Goal: Task Accomplishment & Management: Complete application form

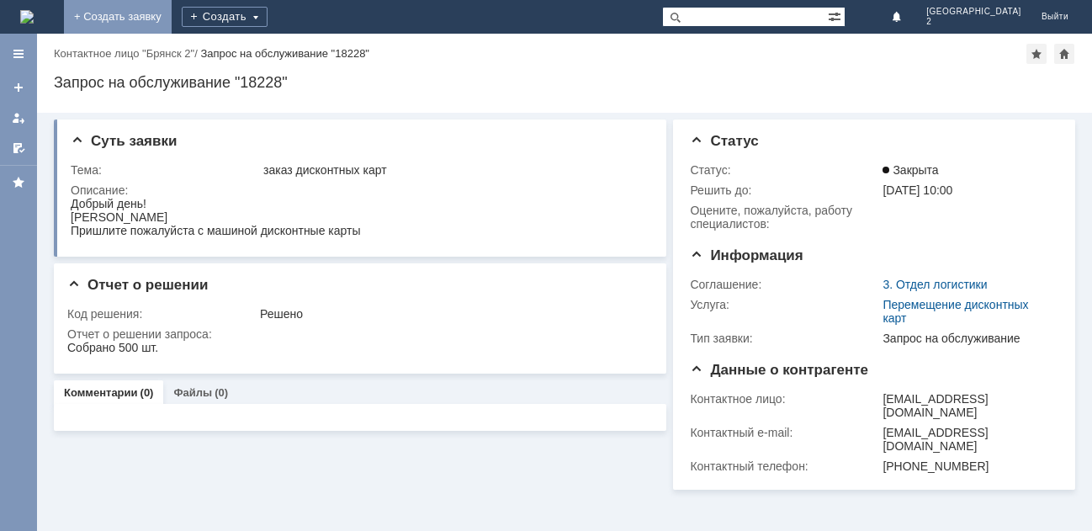
click at [172, 22] on link "+ Создать заявку" at bounding box center [118, 17] width 108 height 34
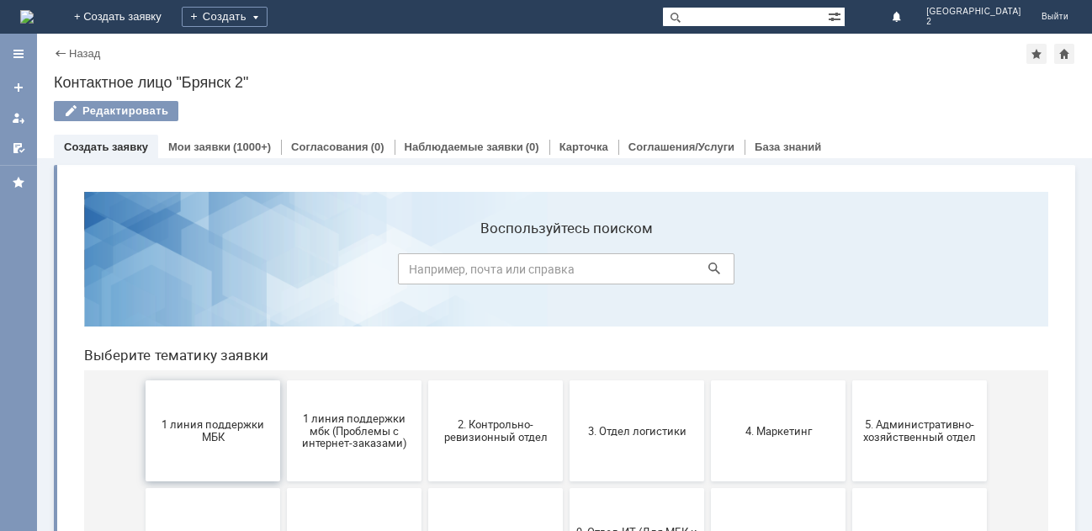
click at [199, 428] on span "1 линия поддержки МБК" at bounding box center [213, 430] width 124 height 25
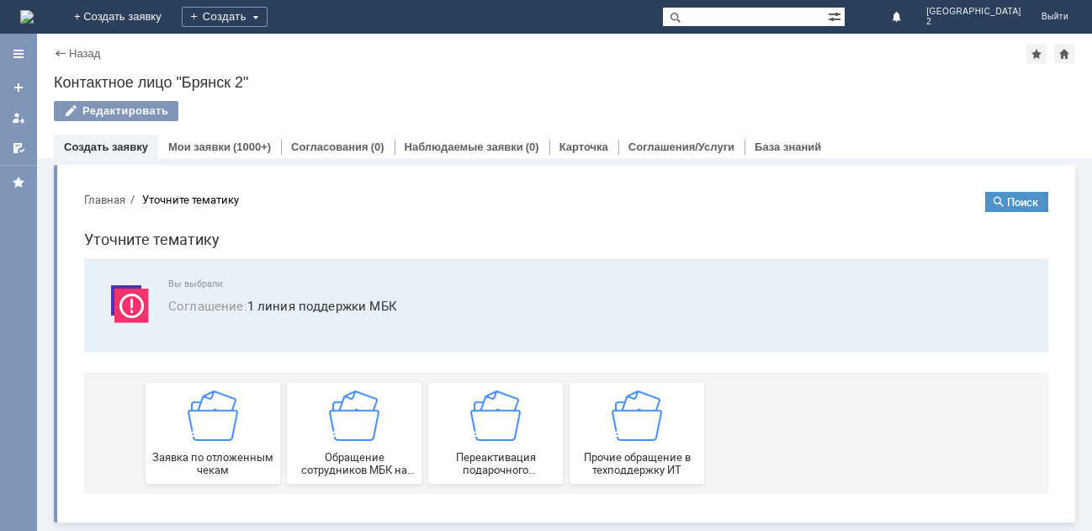
click at [199, 428] on img at bounding box center [213, 415] width 50 height 50
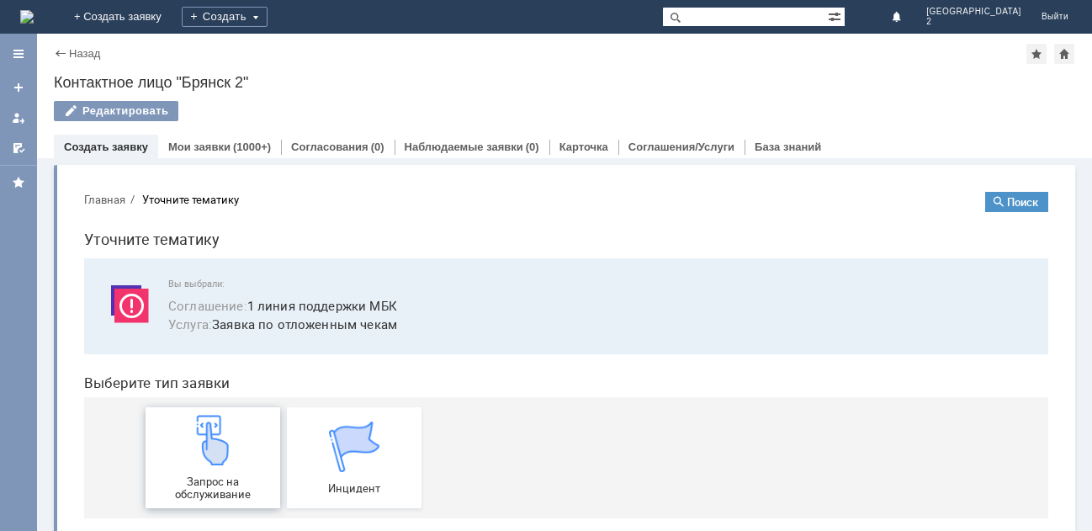
click at [199, 430] on img at bounding box center [213, 440] width 50 height 50
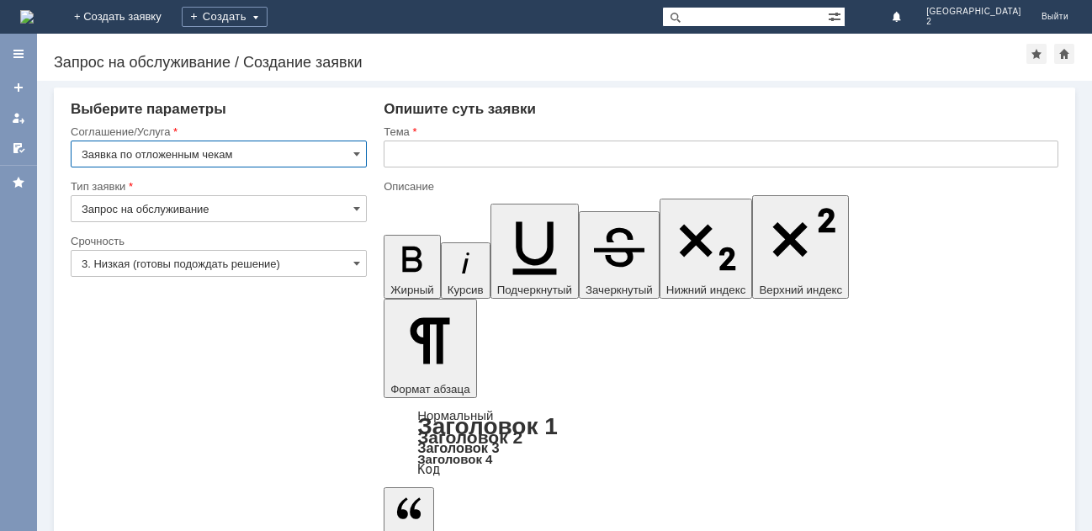
click at [405, 153] on input "text" at bounding box center [721, 153] width 675 height 27
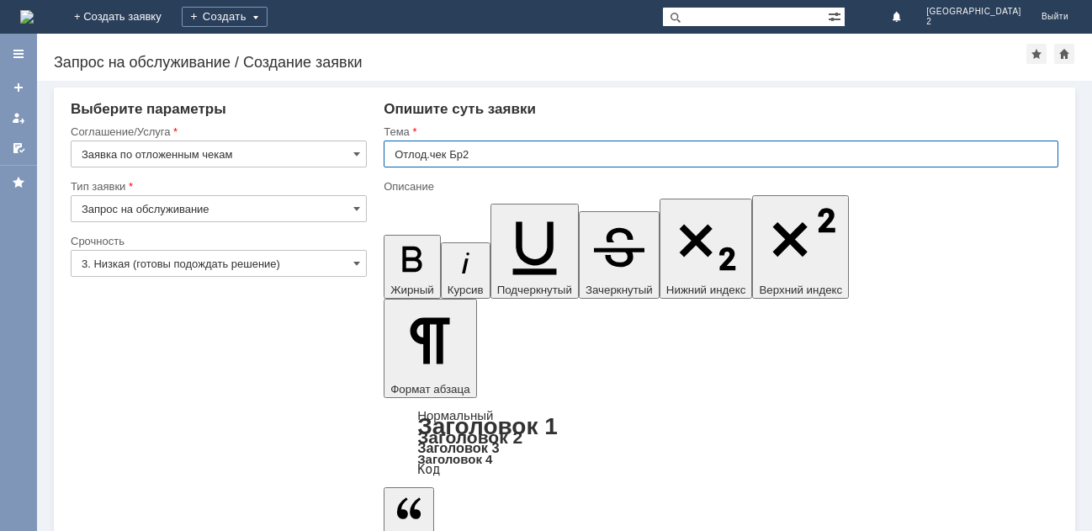
type input "Отлод.чек Бр2"
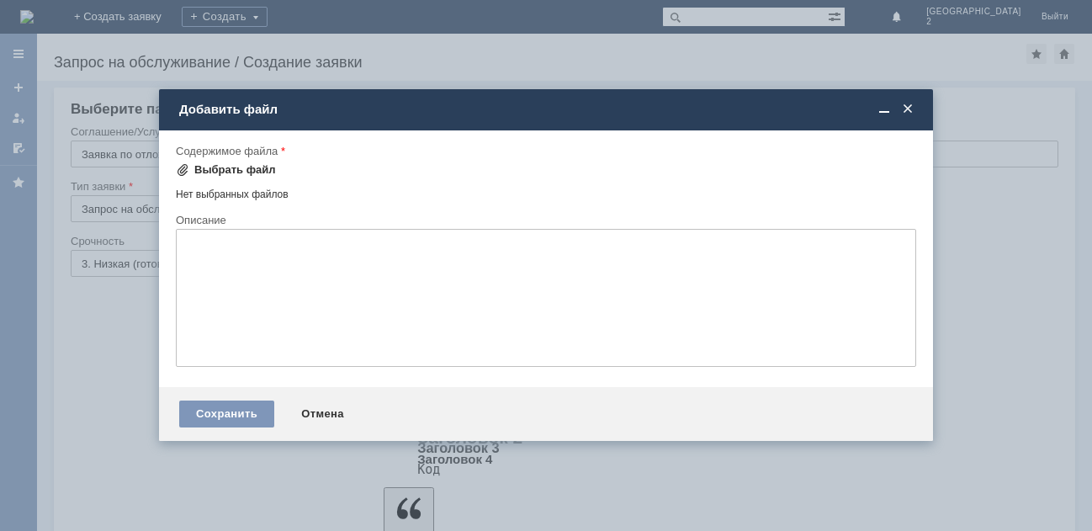
click at [247, 164] on div "Выбрать файл" at bounding box center [235, 169] width 82 height 13
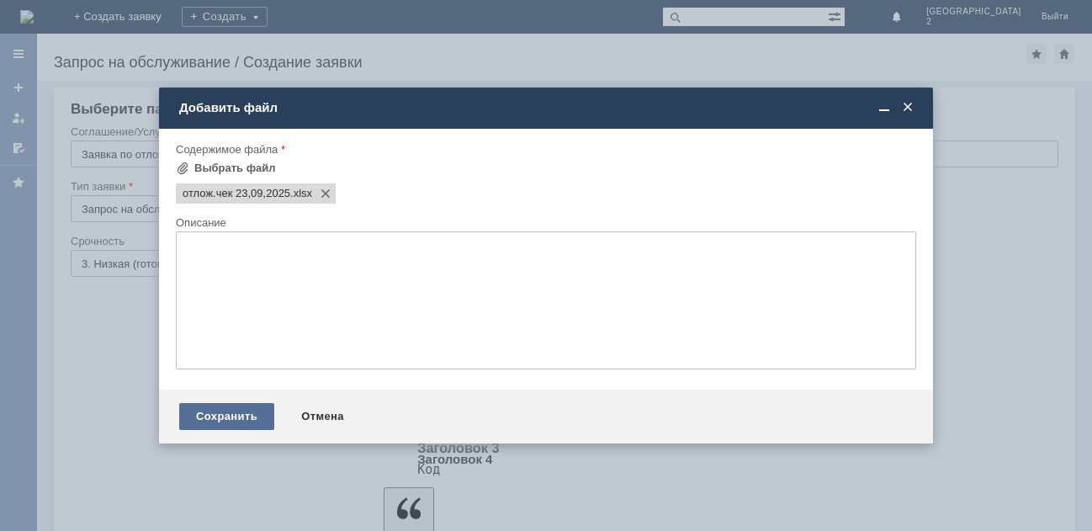
click at [214, 412] on div "Сохранить" at bounding box center [226, 416] width 95 height 27
